Goal: Use online tool/utility: Utilize a website feature to perform a specific function

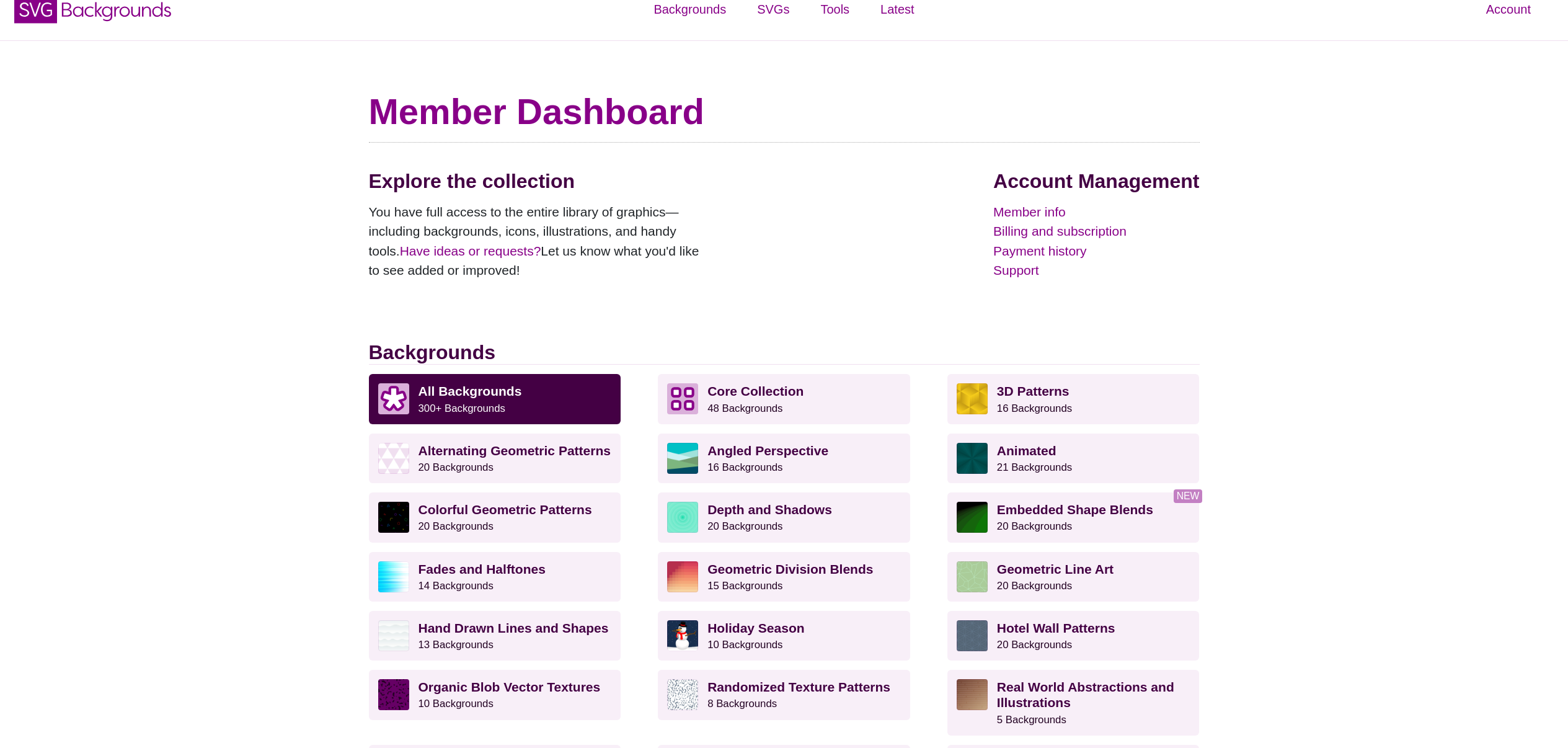
scroll to position [23, 0]
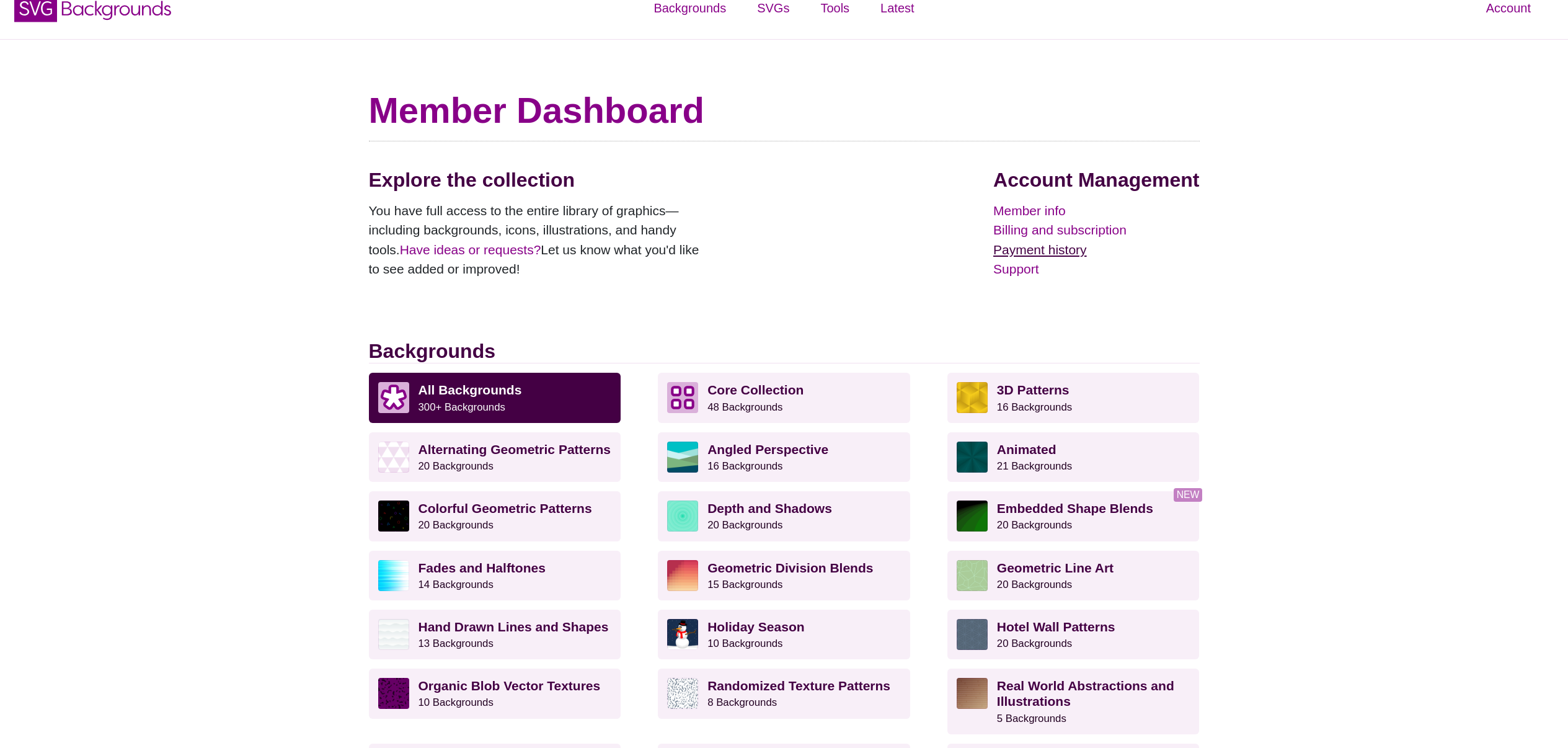
click at [1017, 245] on link "Payment history" at bounding box center [1096, 249] width 206 height 20
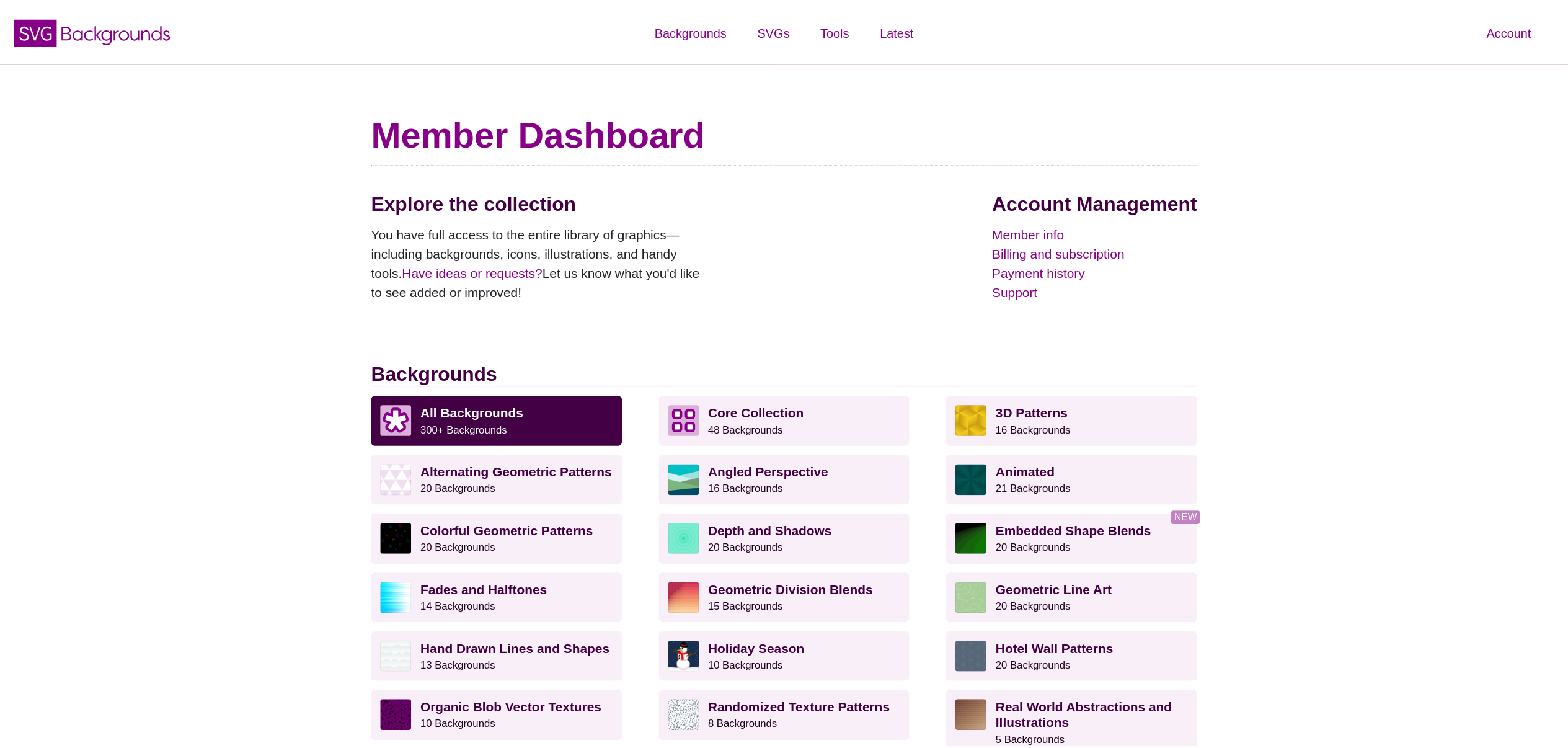
scroll to position [23, 0]
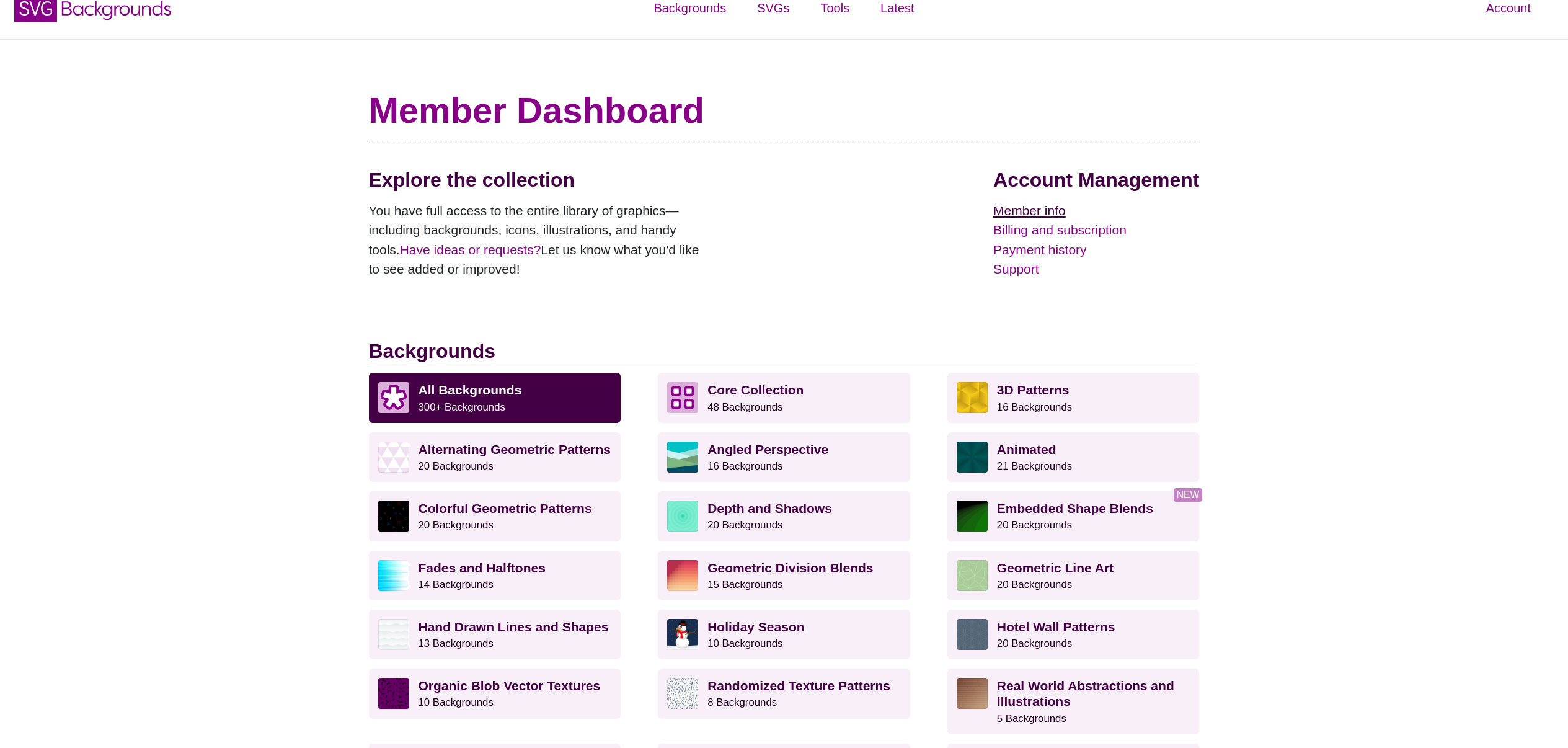
click at [1023, 212] on link "Member info" at bounding box center [1096, 210] width 206 height 20
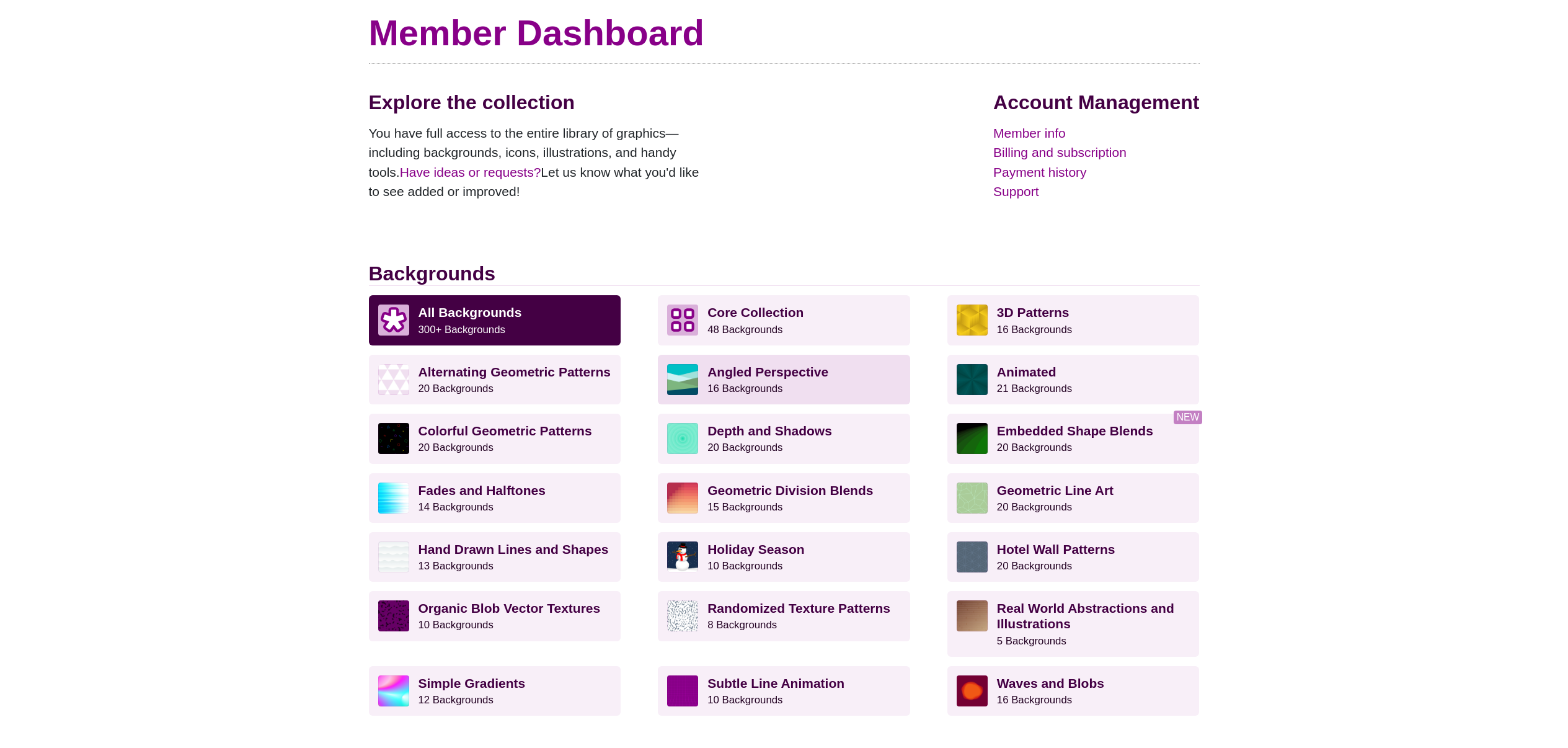
scroll to position [101, 0]
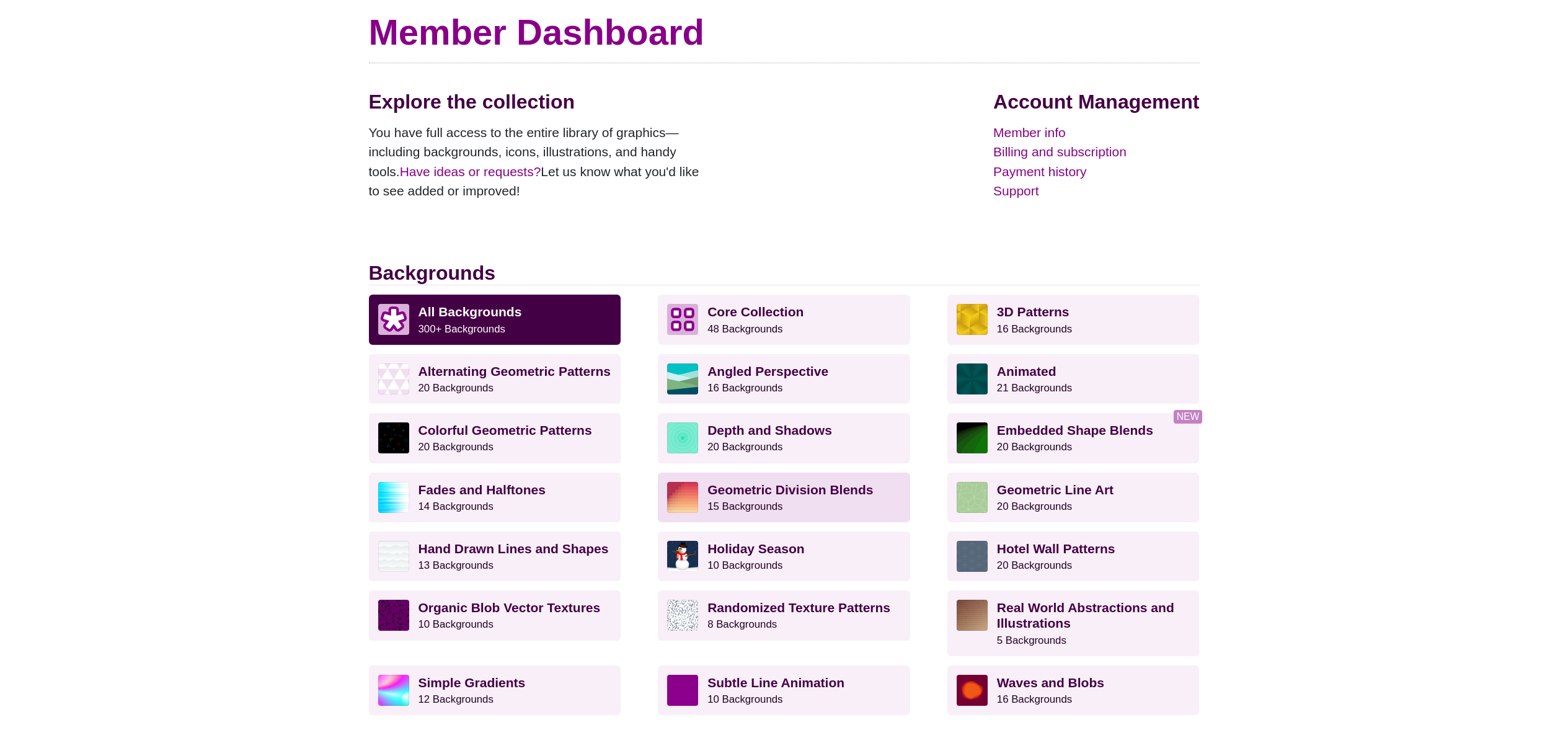
click at [801, 491] on strong "Geometric Division Blends" at bounding box center [790, 489] width 166 height 14
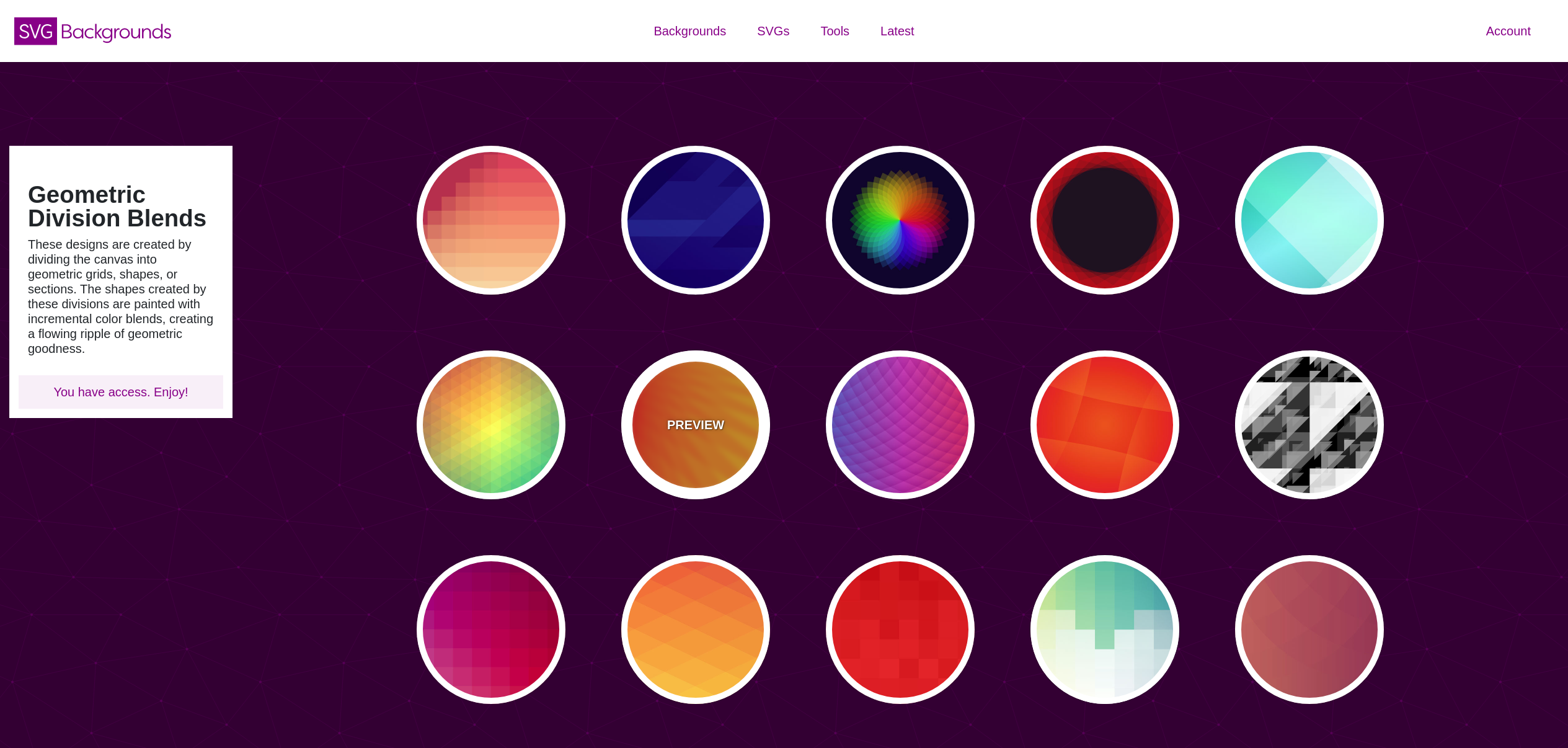
type input "#450057"
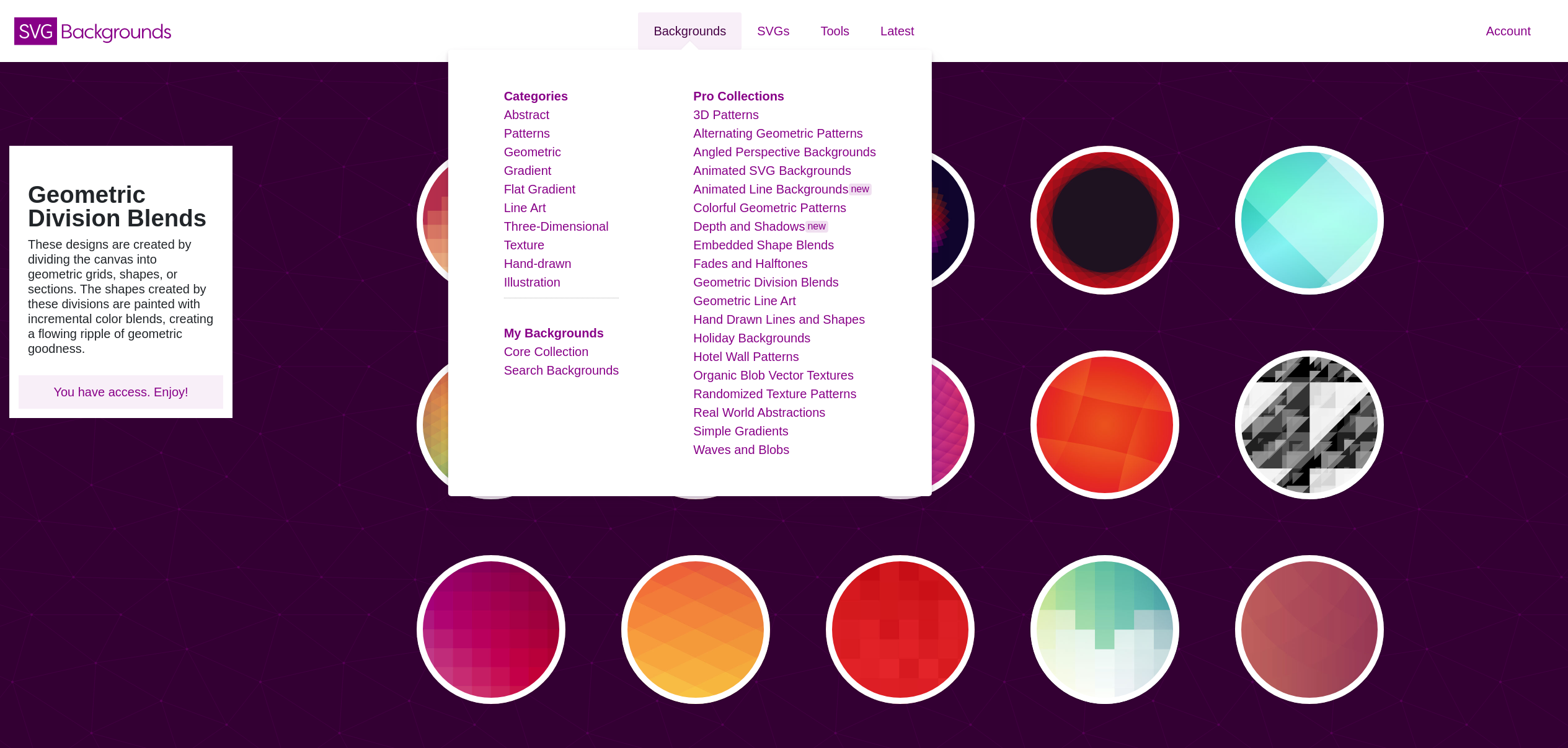
click at [710, 28] on link "Backgrounds" at bounding box center [690, 30] width 104 height 37
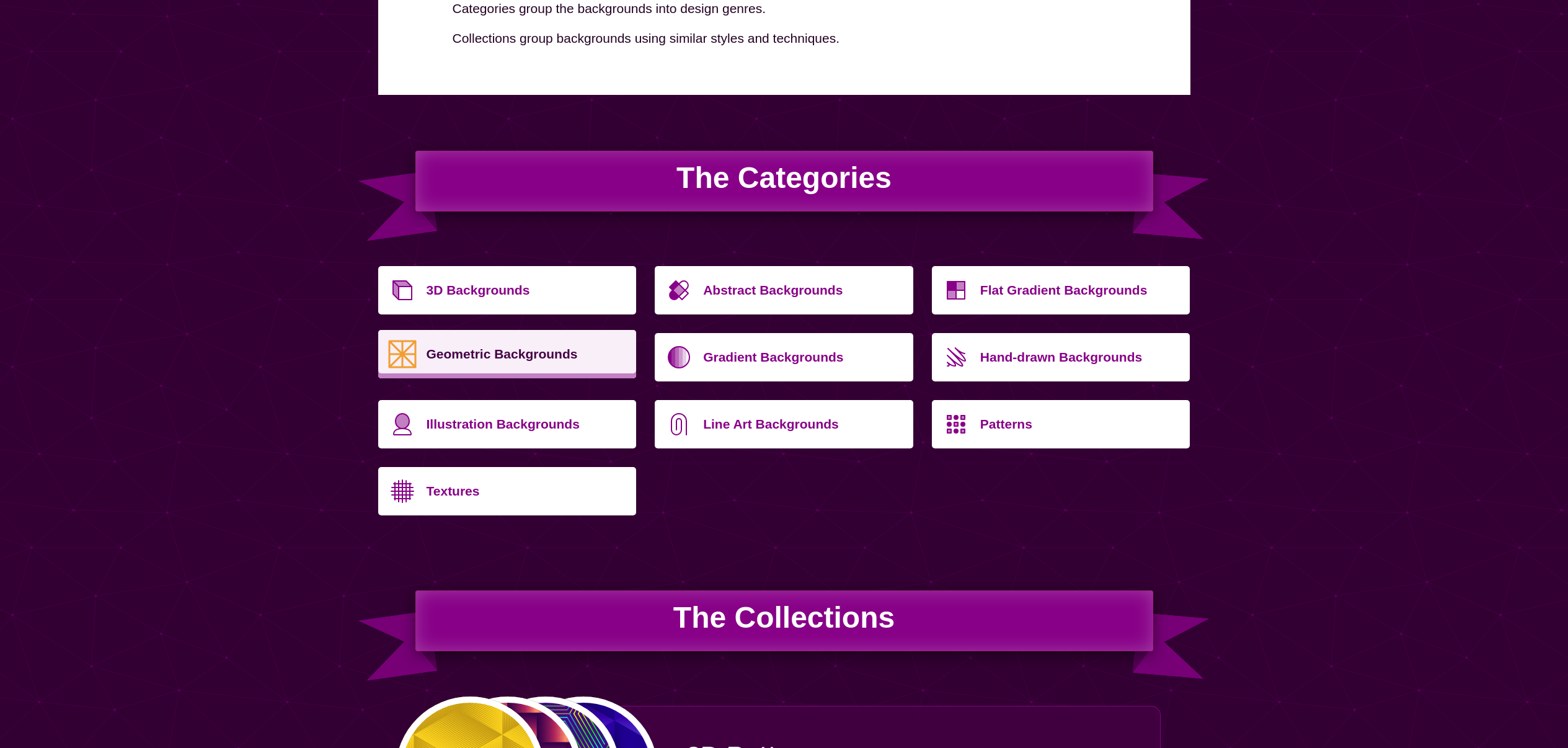
scroll to position [394, 0]
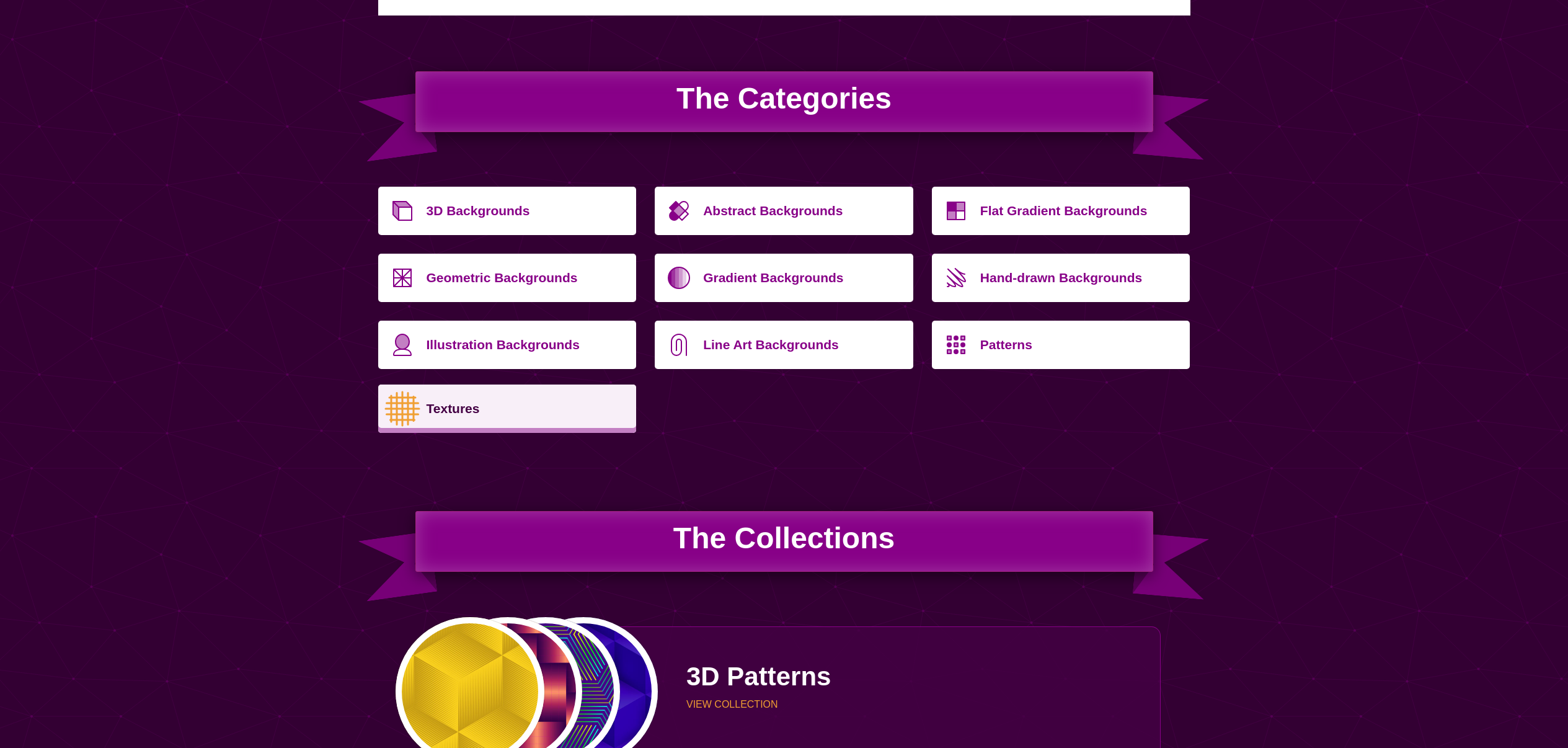
click at [482, 406] on p "Textures" at bounding box center [527, 408] width 201 height 30
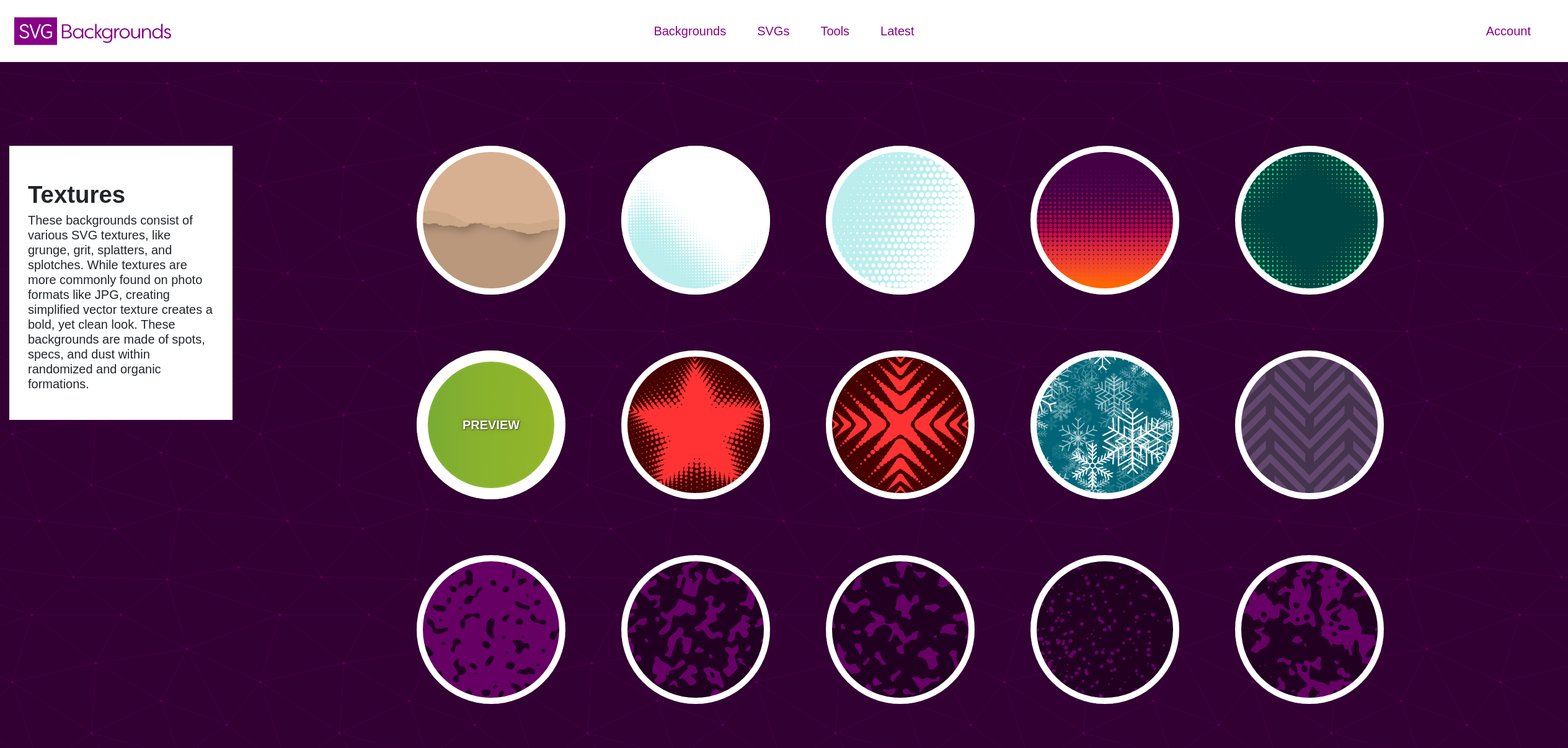
type input "#450057"
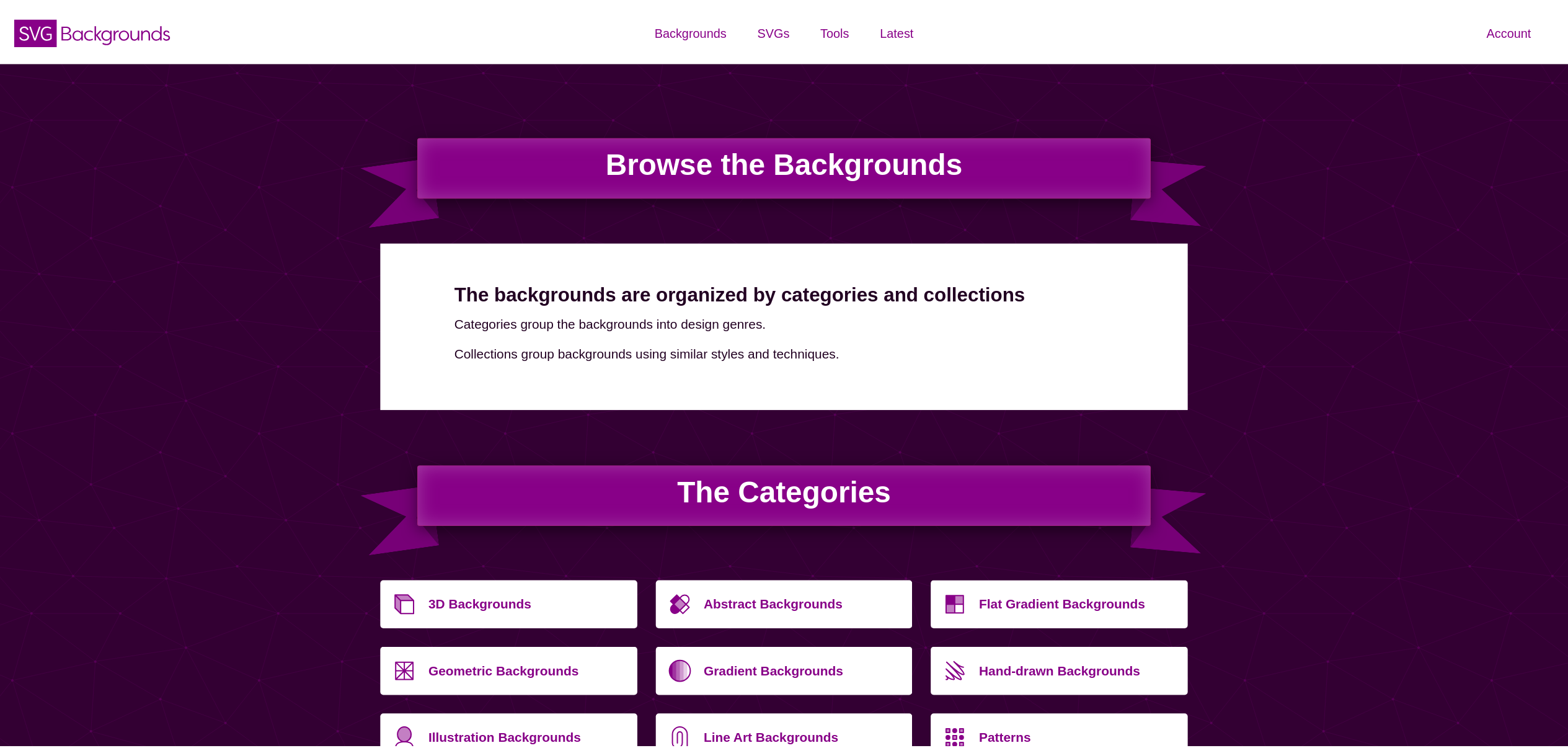
scroll to position [394, 0]
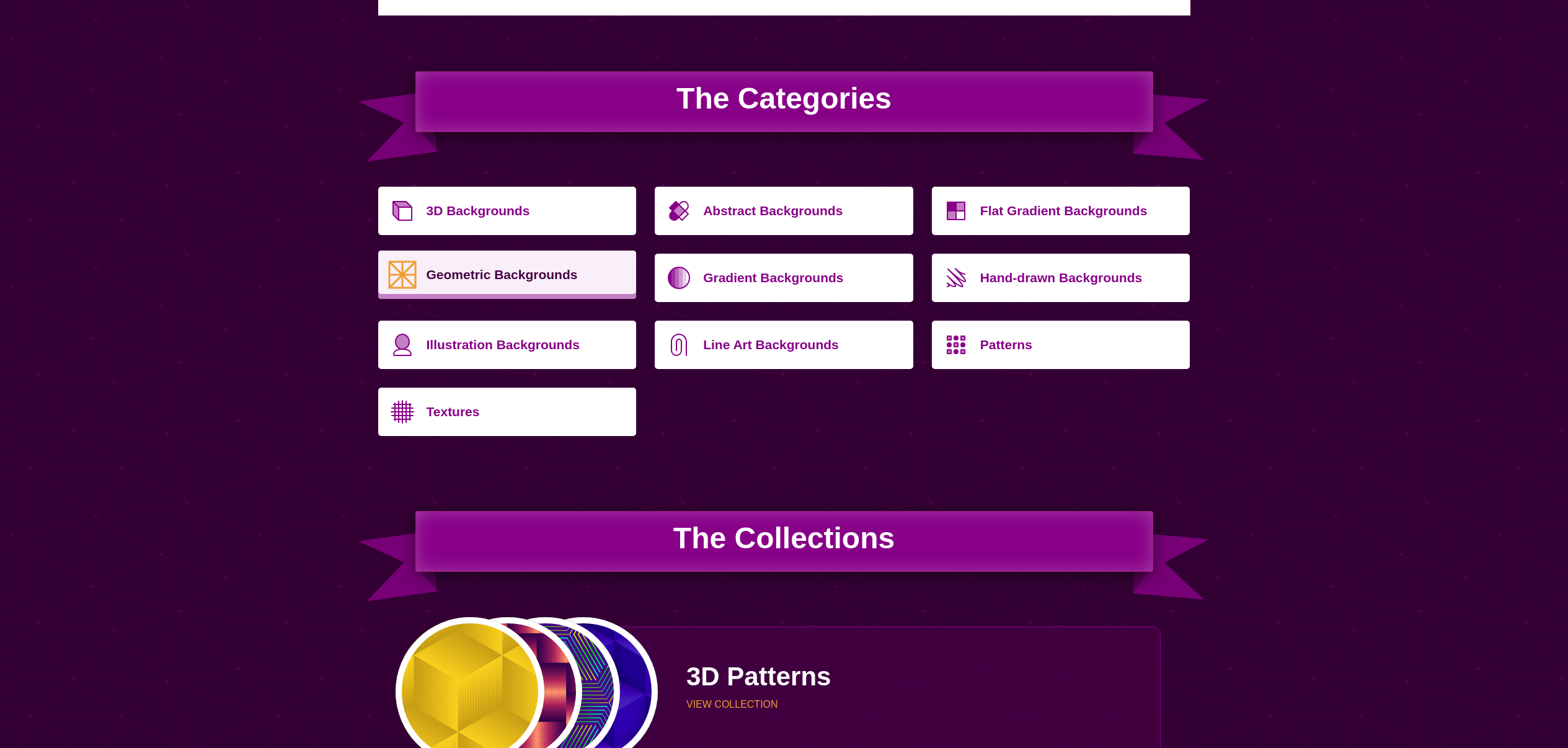
click at [473, 284] on p "Geometric Backgrounds" at bounding box center [527, 275] width 201 height 30
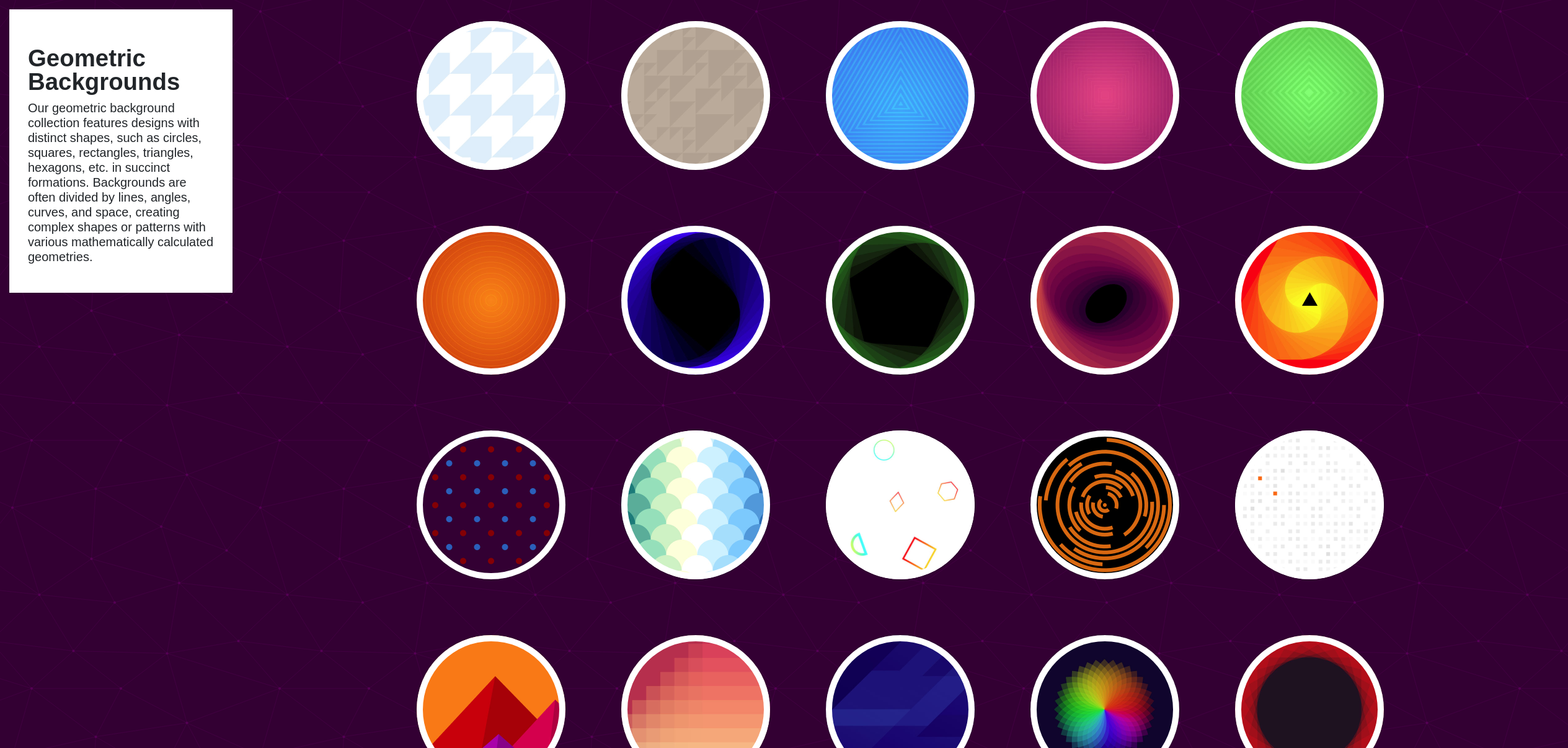
scroll to position [3456, 0]
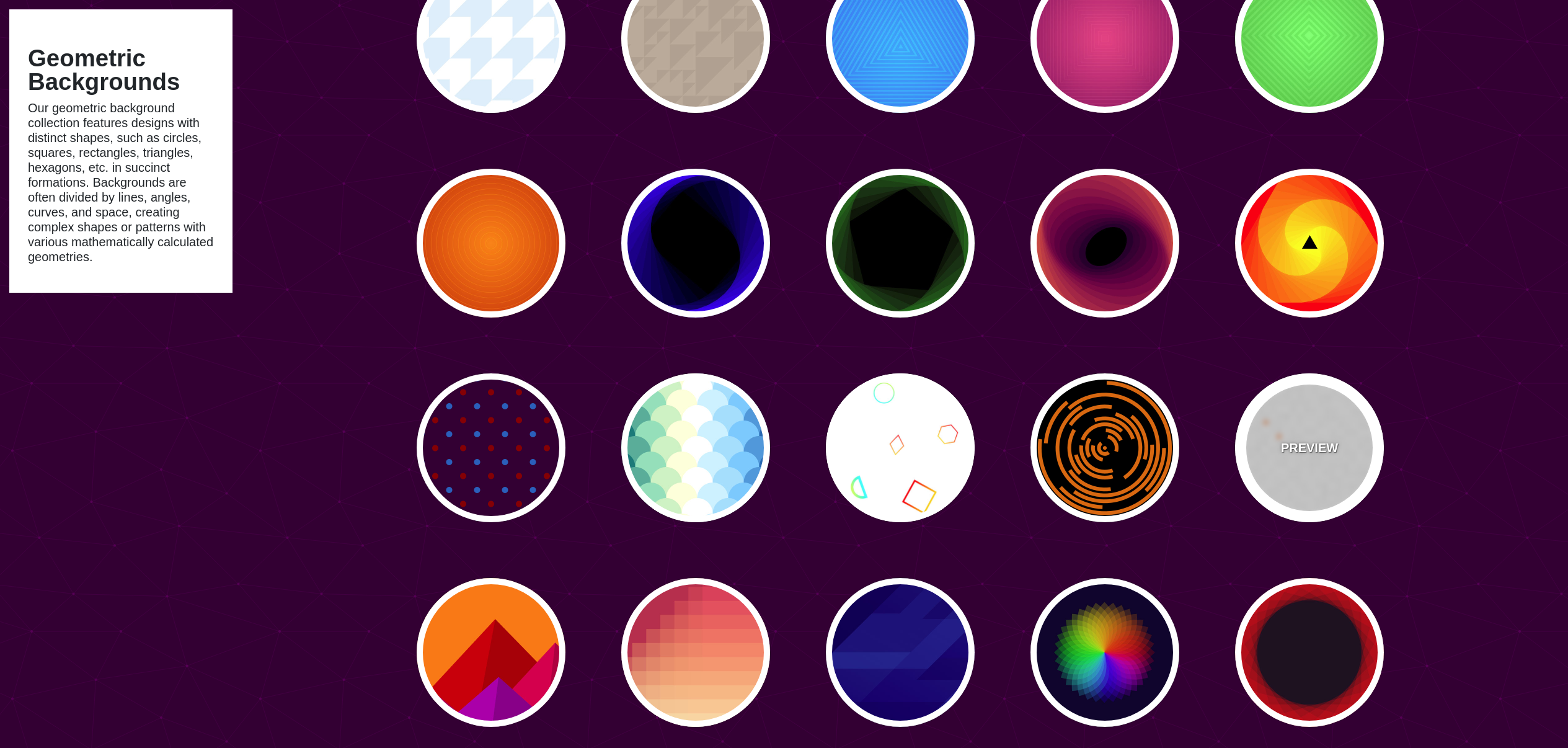
click at [1277, 440] on div "PREVIEW" at bounding box center [1309, 447] width 149 height 149
type input "#FFFFFF"
type input "#FF6600"
type input "0"
type input "50"
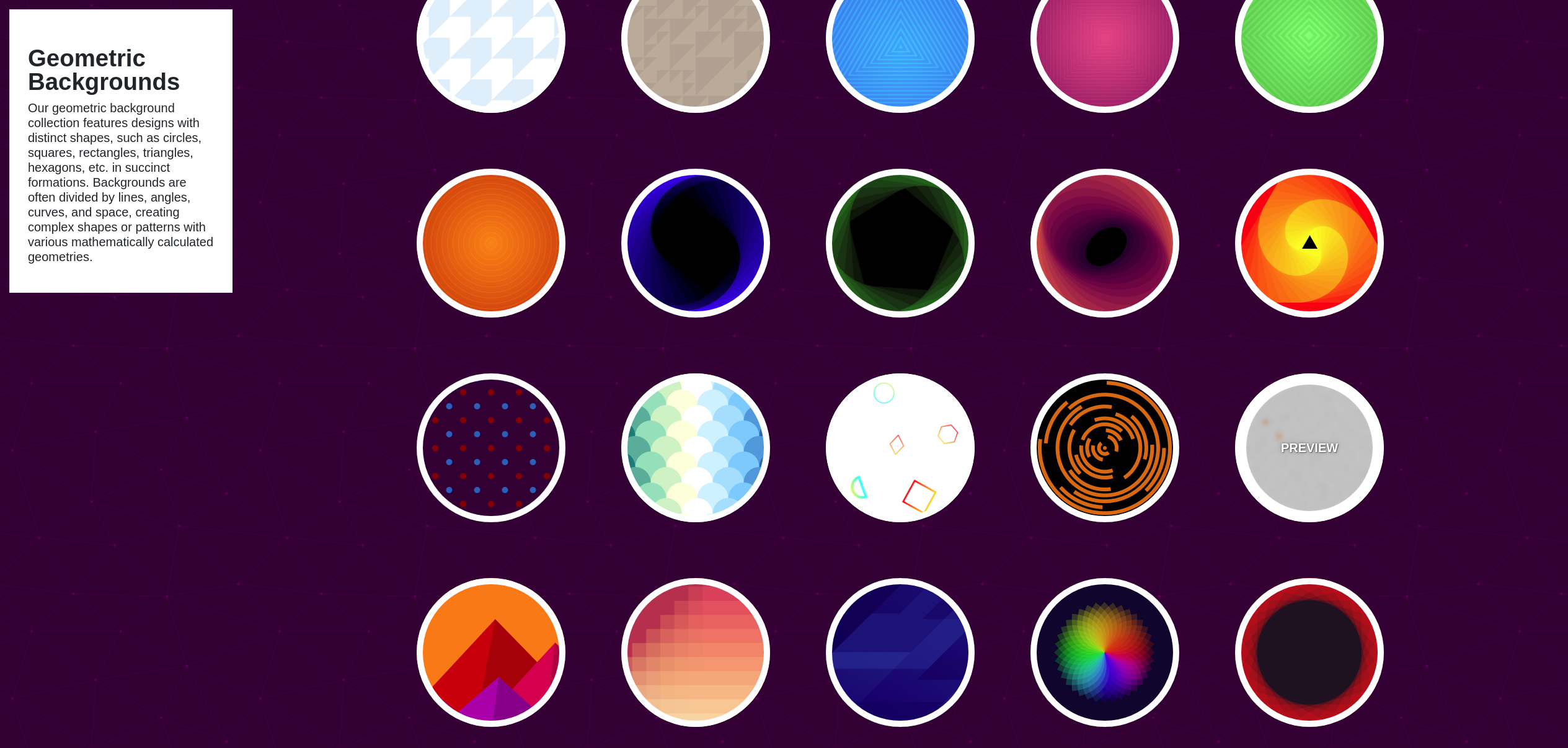
type input "0.5"
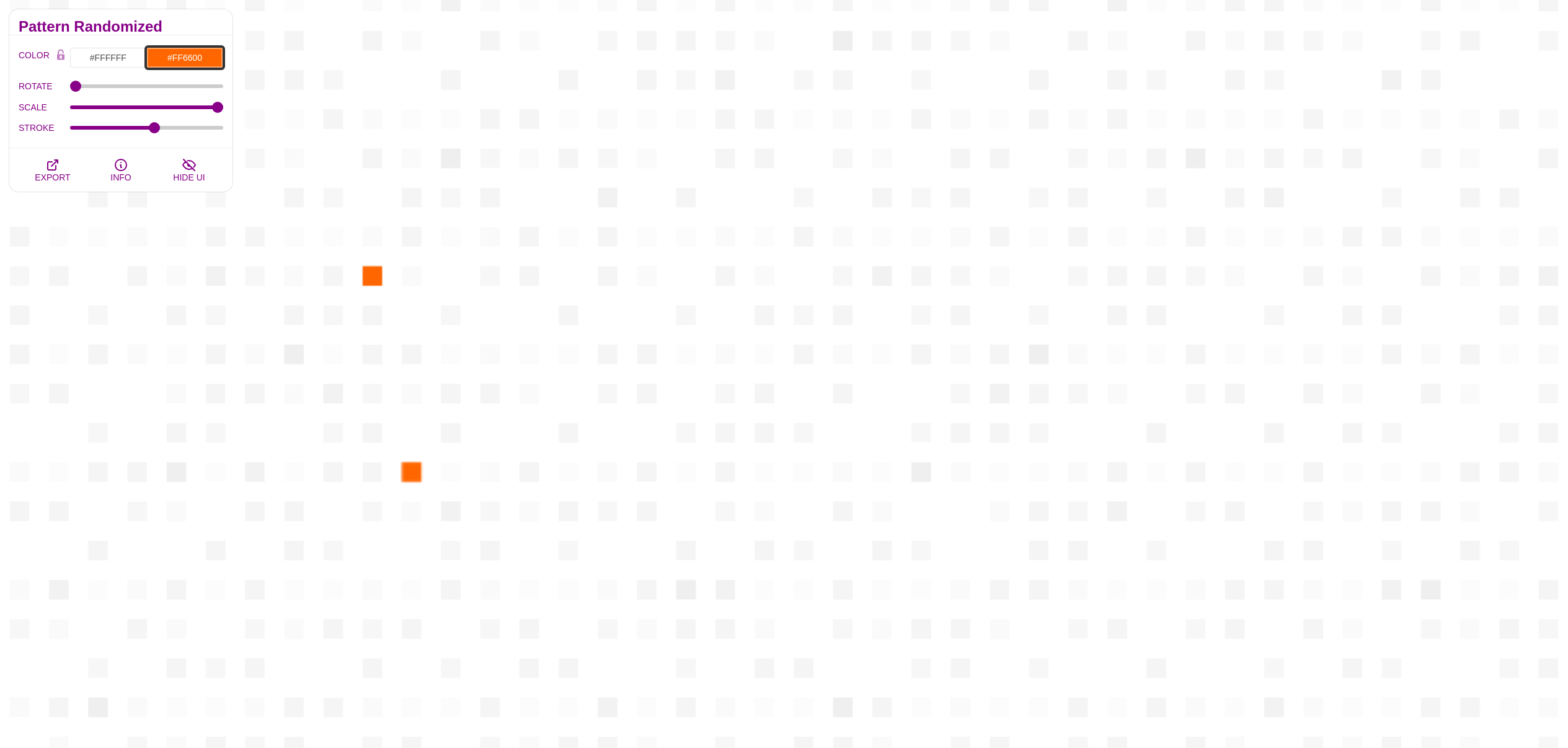
click at [190, 60] on input "#FF6600" at bounding box center [185, 57] width 77 height 21
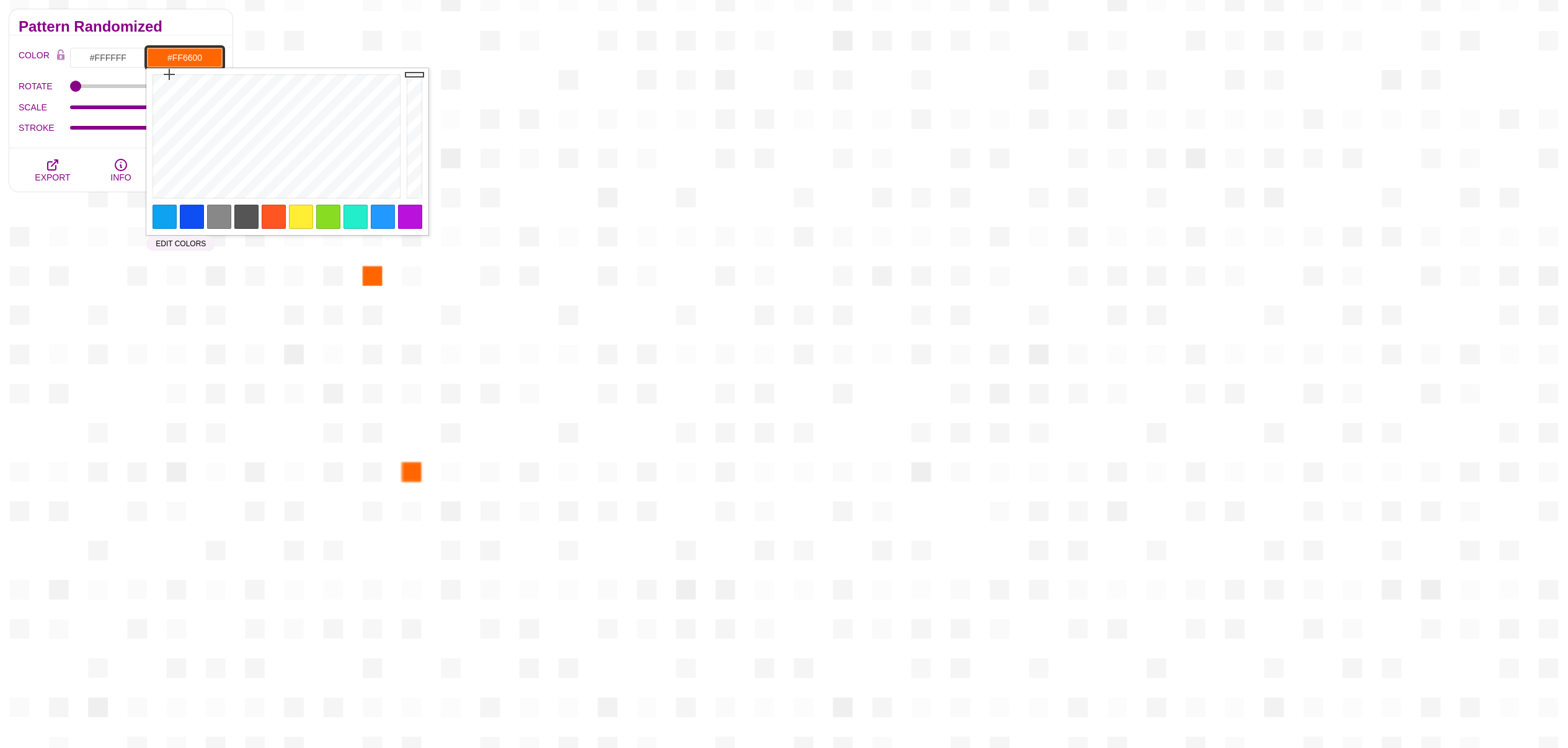
click at [195, 51] on input "#FF6600" at bounding box center [185, 57] width 77 height 21
paste input "url('data:image/svg+xml,<svg id="visual" viewBox="0 0 960 540" width="960" heig…"
click at [183, 58] on input "#FF6600" at bounding box center [185, 57] width 77 height 21
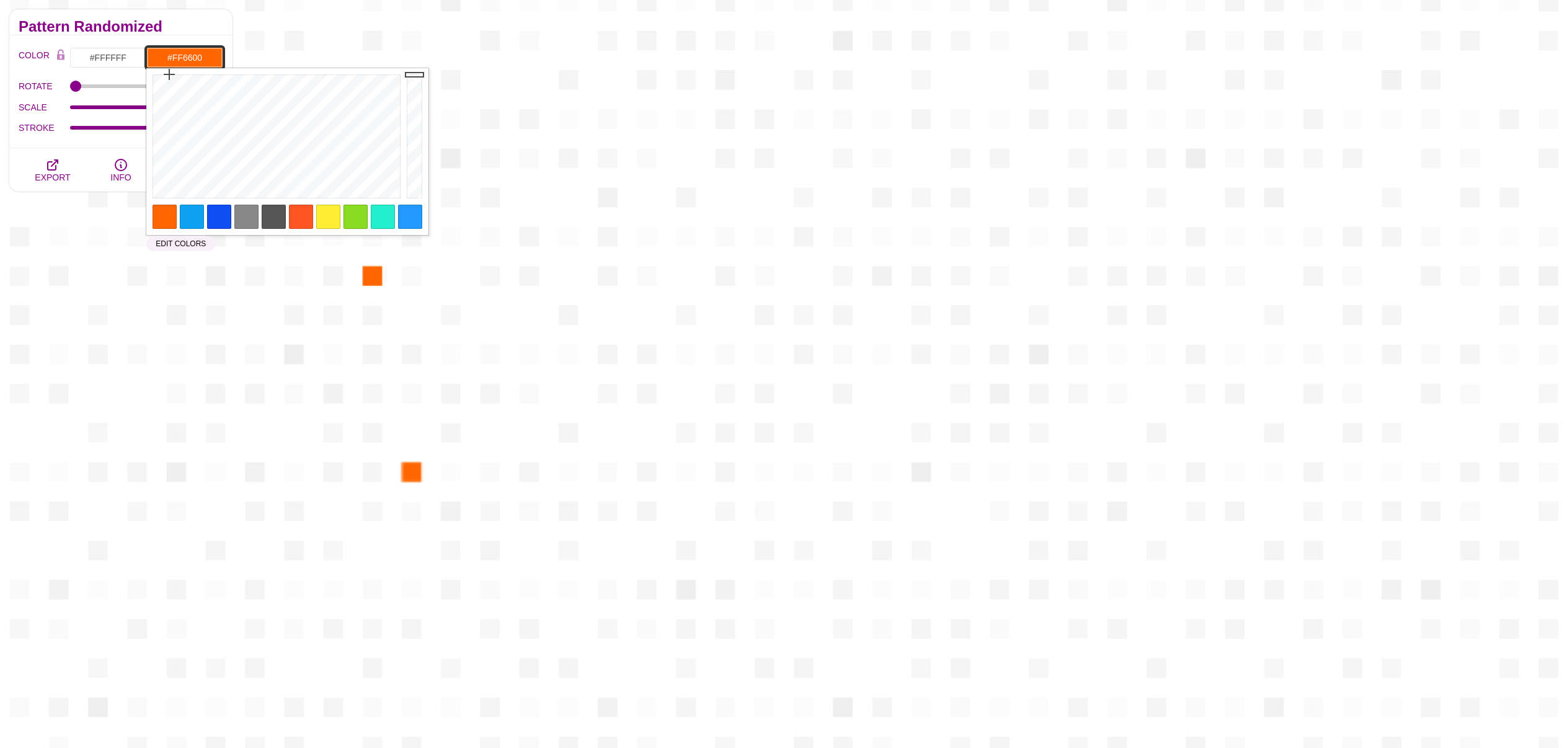
click at [183, 58] on input "#FF6600" at bounding box center [185, 57] width 77 height 21
paste input "2563EBFF"
type input "#2563EBFF"
click at [206, 35] on div "COLOR #FFFFFF #2563EBFF #000000 #444444 #555555 #666666 #777777 #888888 #999999…" at bounding box center [121, 91] width 223 height 113
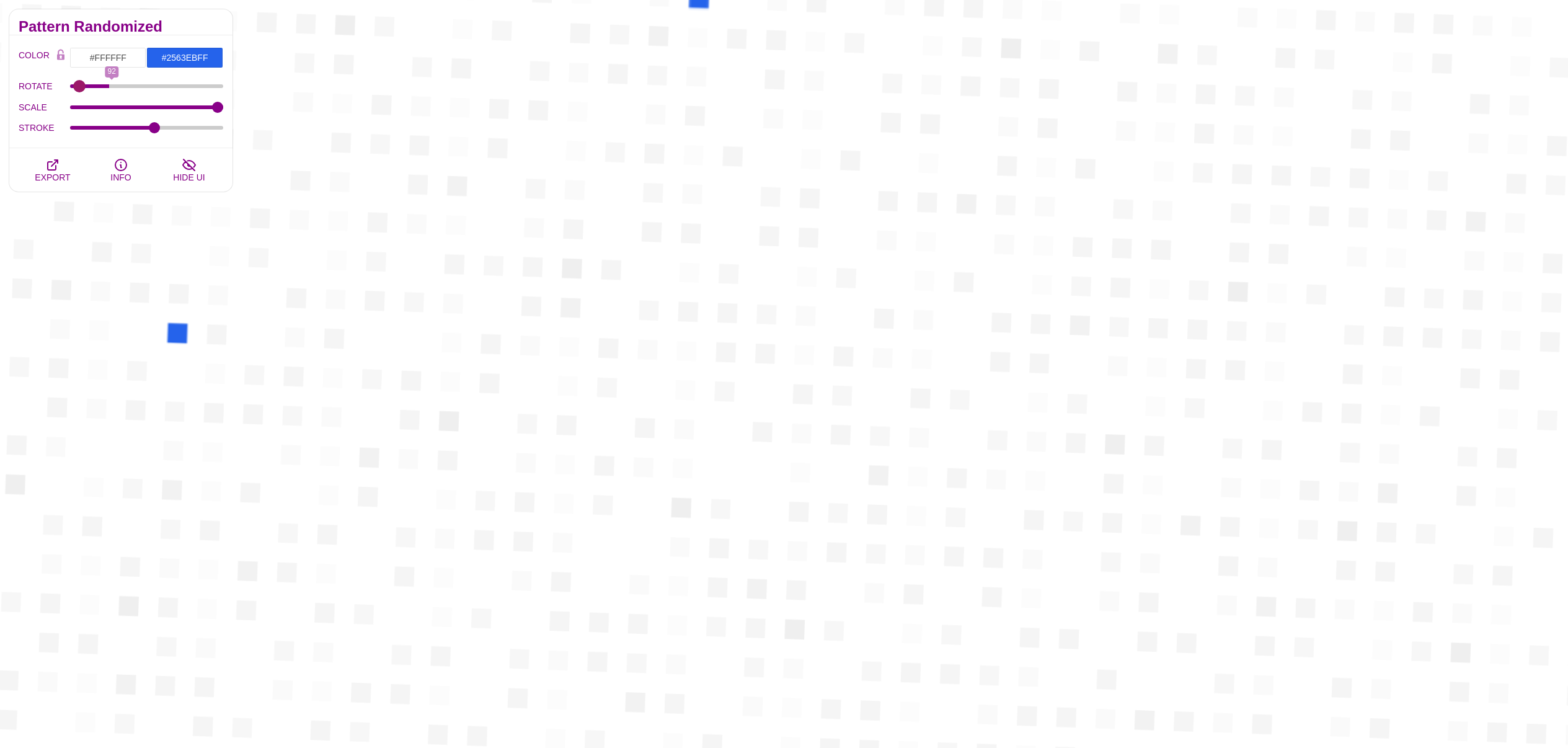
type input "0"
drag, startPoint x: 79, startPoint y: 87, endPoint x: -32, endPoint y: 88, distance: 111.0
click at [70, 88] on input "ROTATE" at bounding box center [147, 86] width 154 height 5
drag, startPoint x: 195, startPoint y: 103, endPoint x: 123, endPoint y: 105, distance: 72.0
type input "20.15"
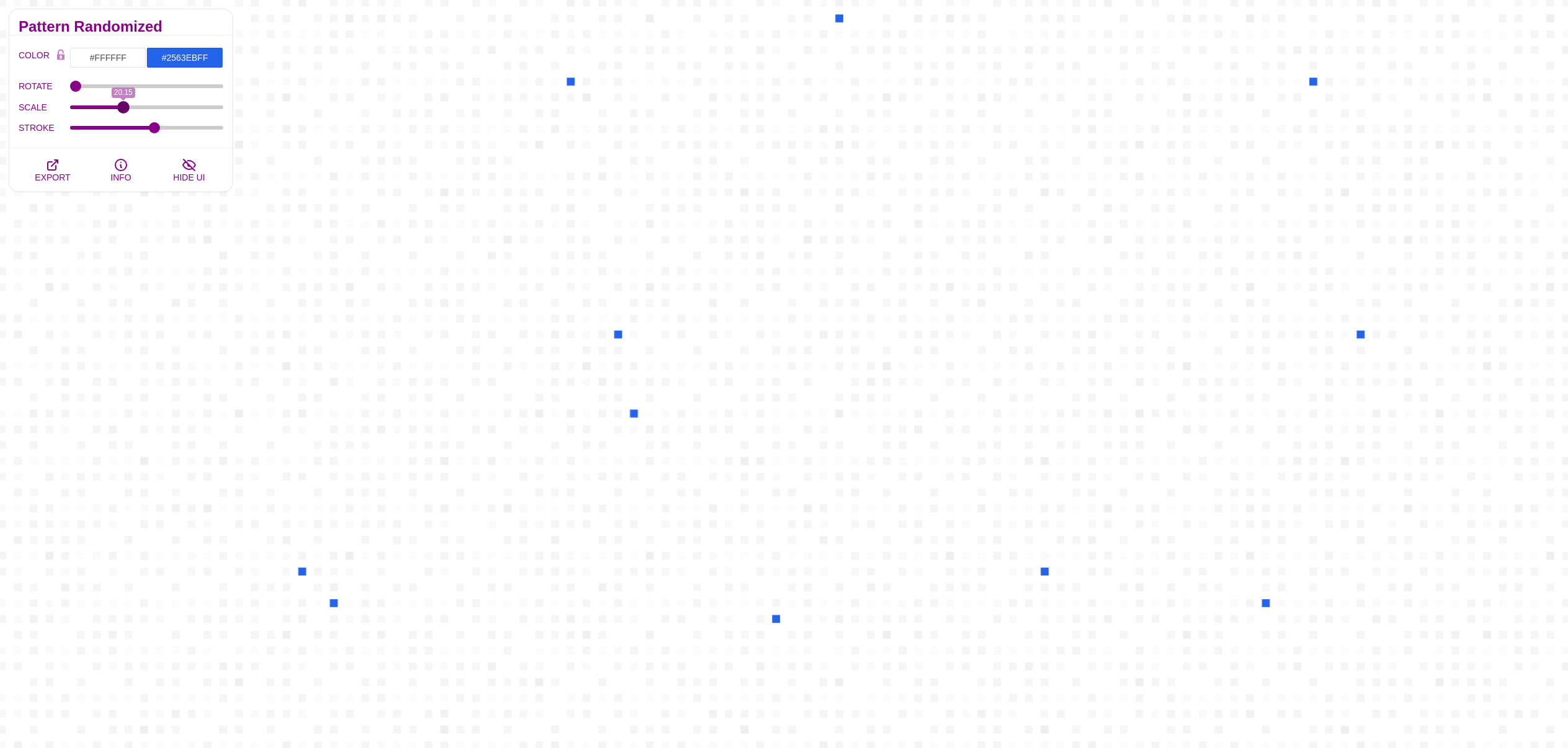
click at [123, 105] on input "SCALE" at bounding box center [147, 107] width 154 height 5
click at [67, 164] on button "EXPORT" at bounding box center [53, 170] width 68 height 43
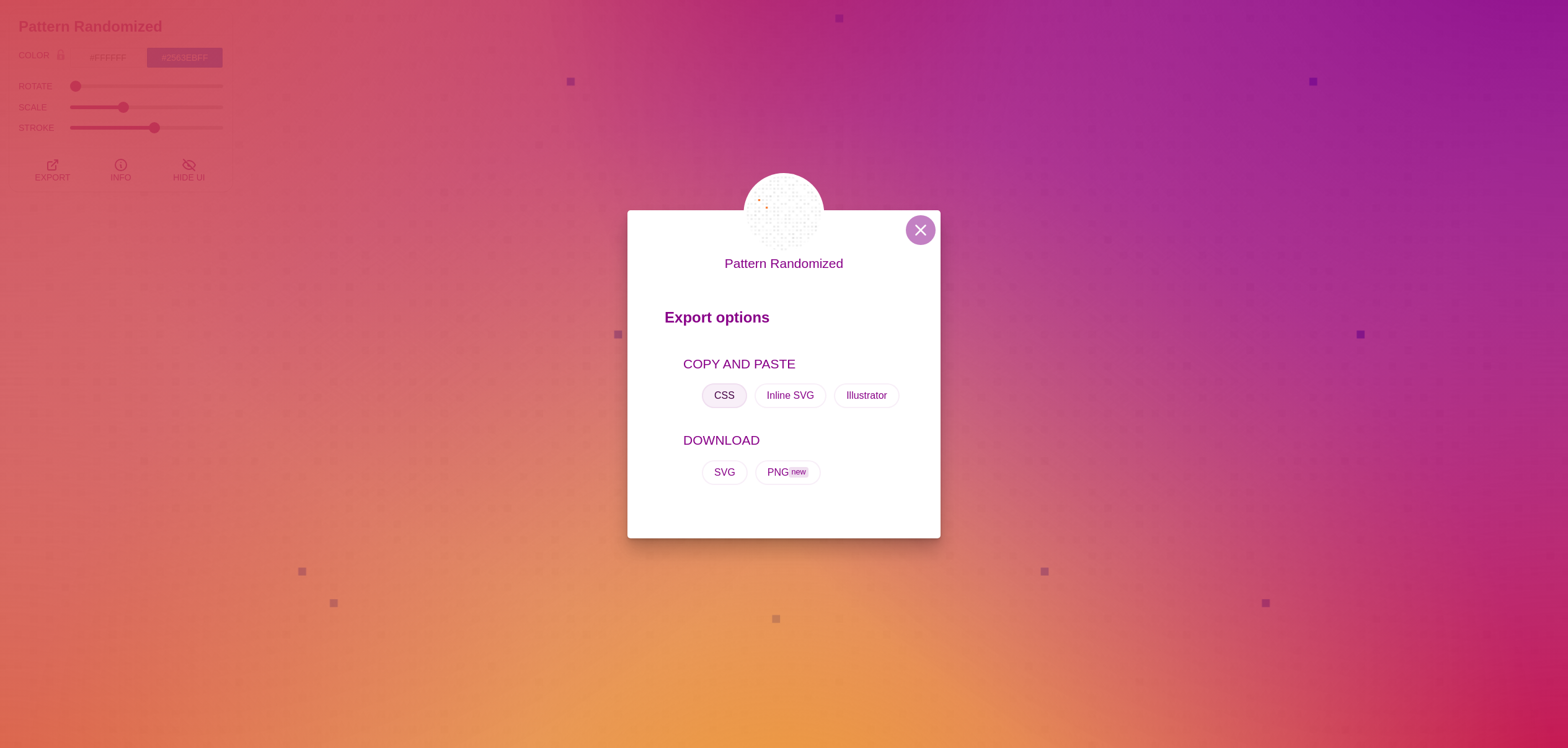
click at [734, 400] on button "CSS" at bounding box center [724, 396] width 45 height 25
click at [143, 253] on div "Pattern Randomized Export options COPY AND PASTE CSS Inline SVG Illustrator DOW…" at bounding box center [784, 374] width 1568 height 748
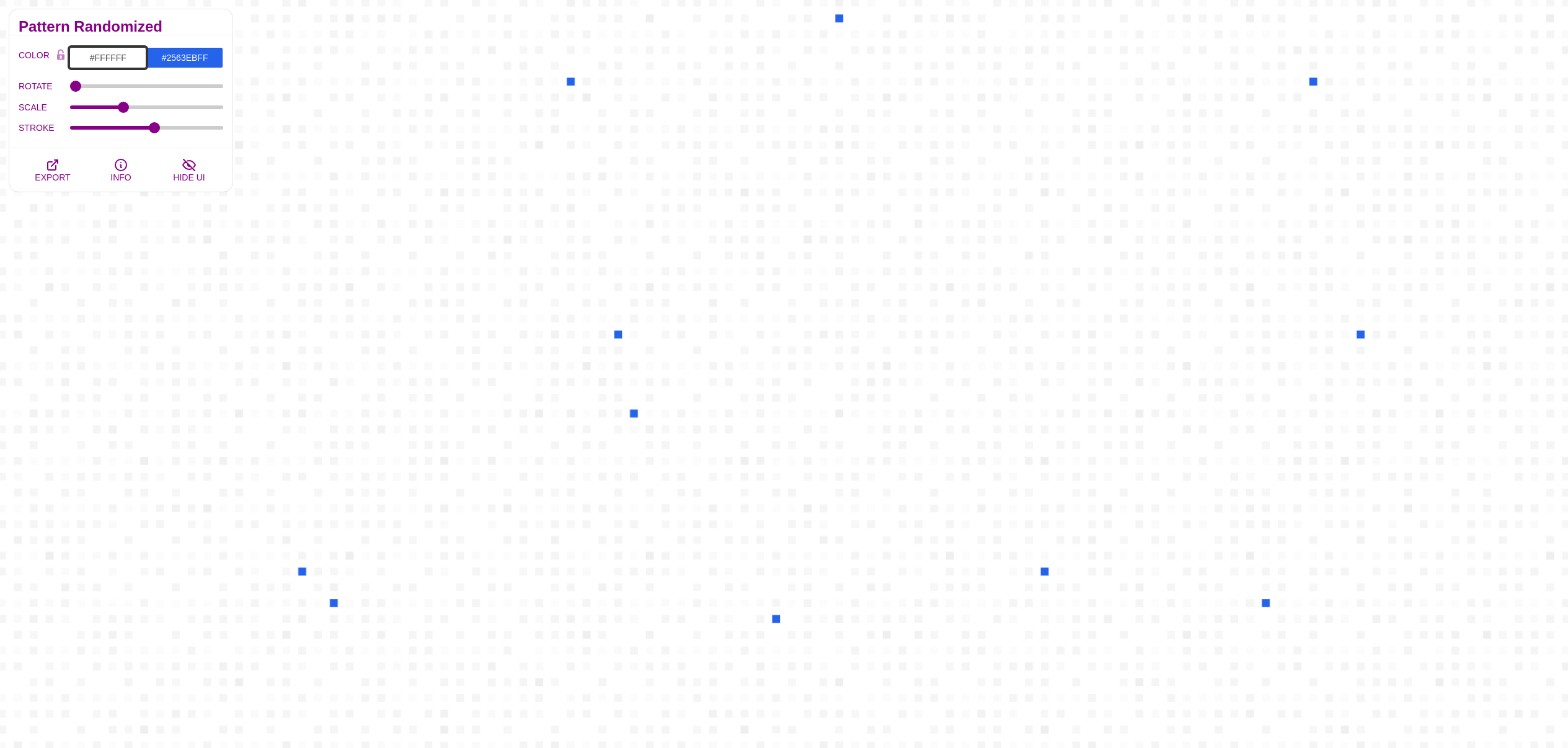
click at [115, 56] on input "#FFFFFF" at bounding box center [108, 57] width 77 height 21
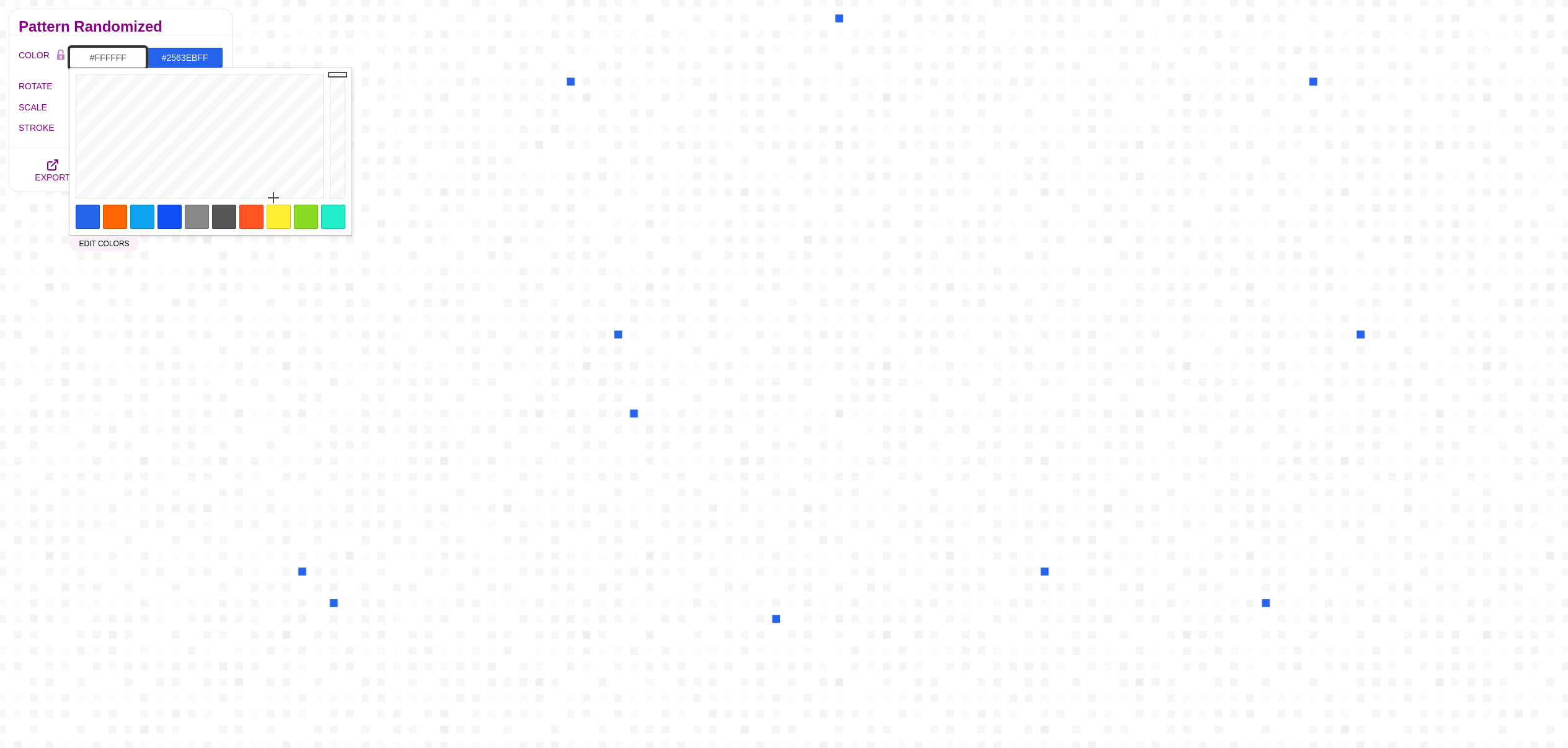
click at [115, 56] on input "#FFFFFF" at bounding box center [108, 57] width 77 height 21
paste input "8FAFC"
type input "#F8FAFCFF"
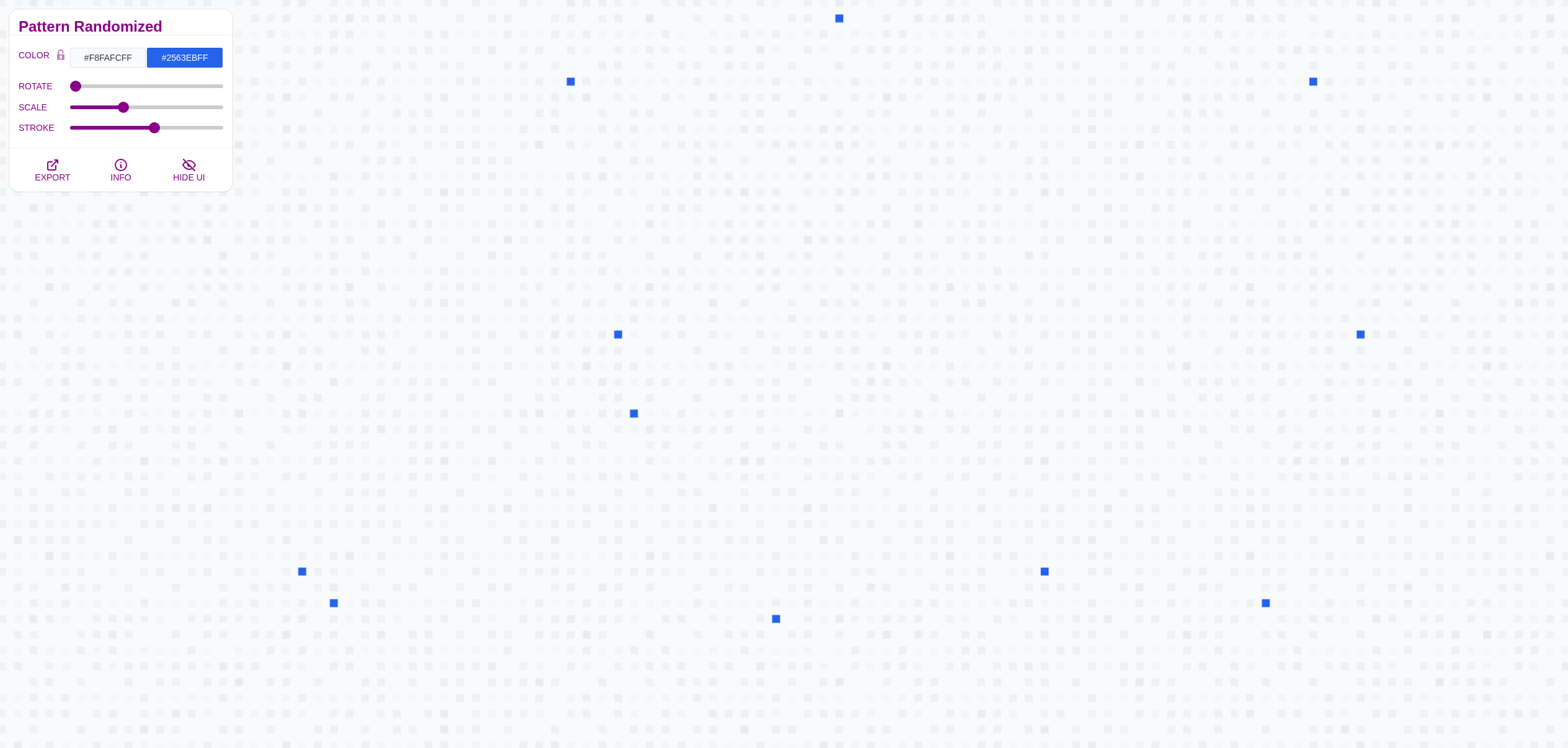
click at [192, 34] on div "Pattern Randomized" at bounding box center [121, 22] width 223 height 26
click at [53, 175] on span "EXPORT" at bounding box center [53, 177] width 35 height 10
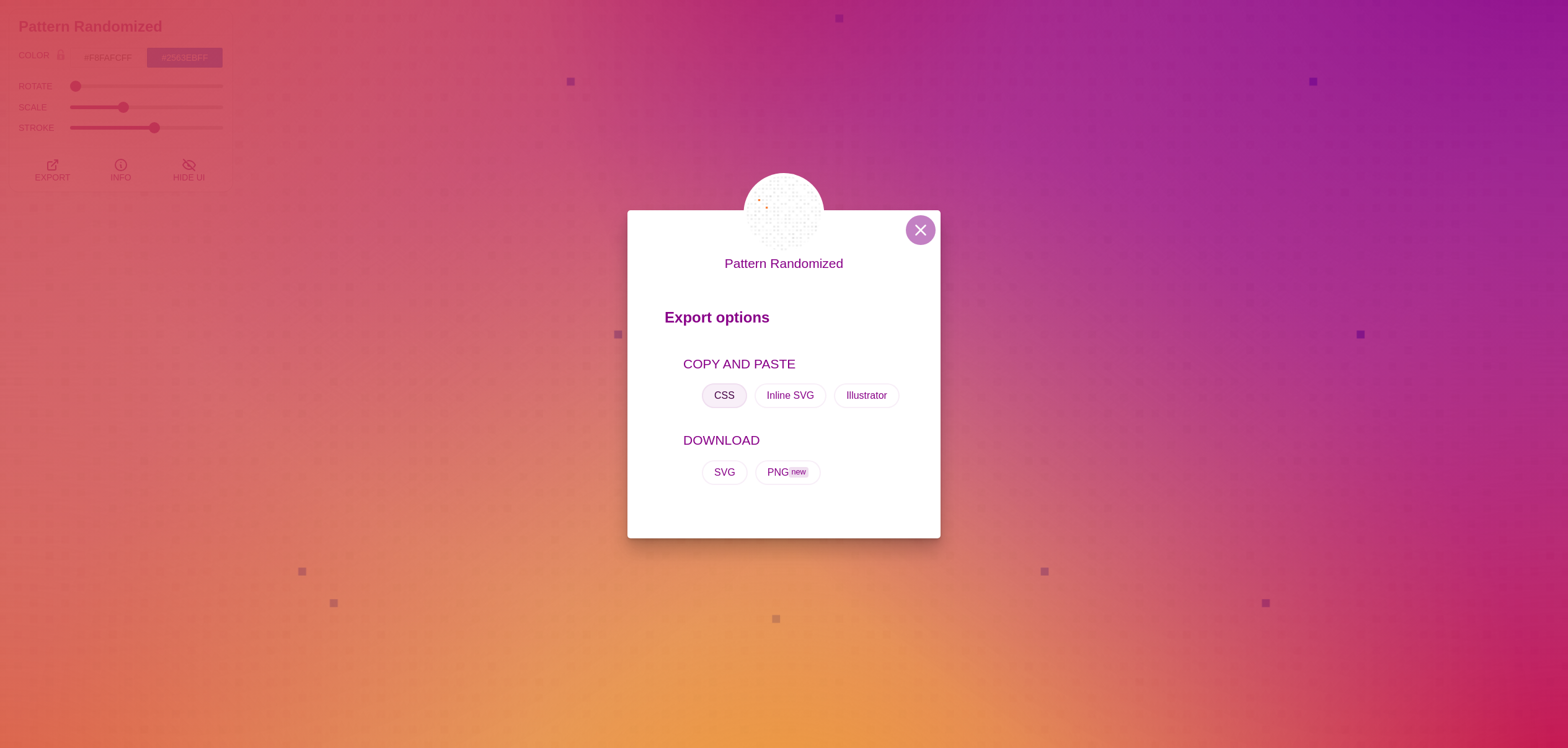
click at [721, 402] on button "CSS" at bounding box center [724, 396] width 45 height 25
